Goal: Information Seeking & Learning: Learn about a topic

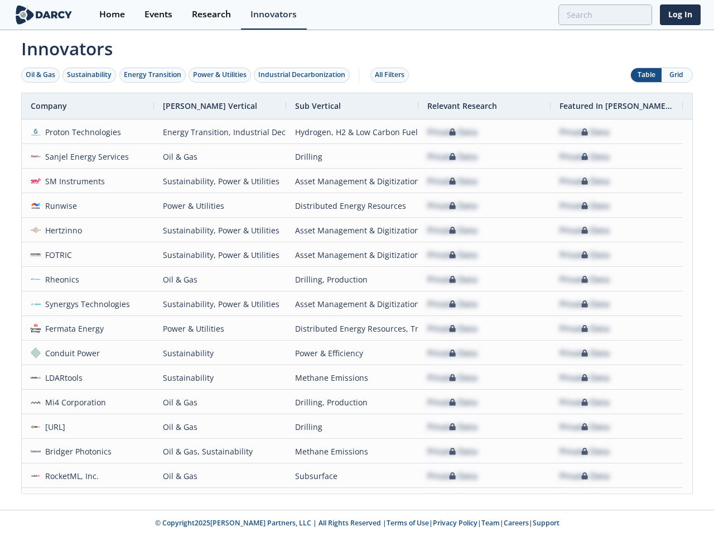
click at [41, 75] on div "Oil & Gas" at bounding box center [41, 75] width 30 height 10
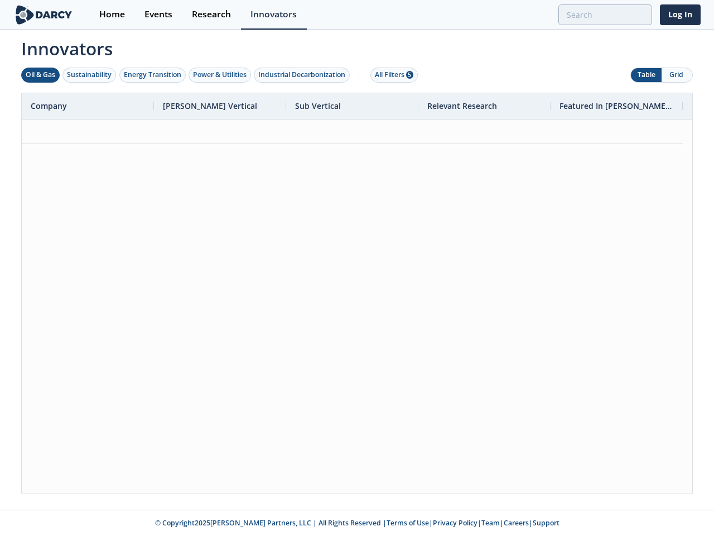
click at [90, 75] on div "Sustainability" at bounding box center [89, 75] width 45 height 10
click at [153, 75] on div "Energy Transition" at bounding box center [152, 75] width 57 height 10
click at [221, 75] on div "Power & Utilities" at bounding box center [220, 75] width 54 height 10
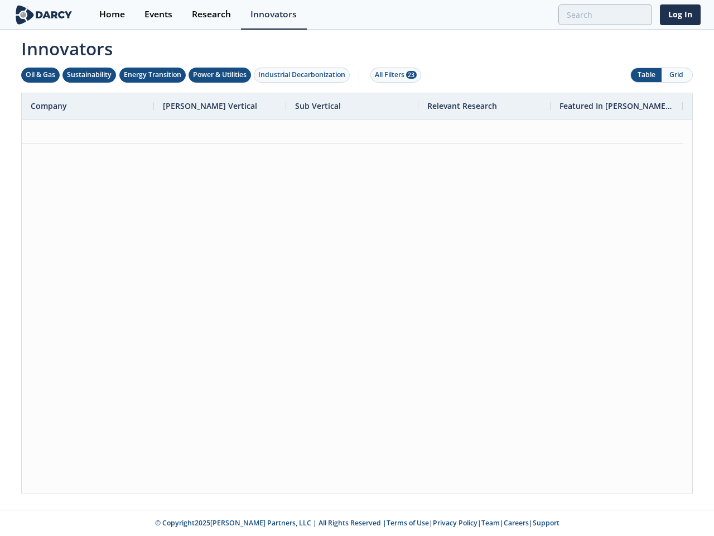
click at [304, 75] on div "Industrial Decarbonization" at bounding box center [301, 75] width 87 height 10
